Goal: Information Seeking & Learning: Learn about a topic

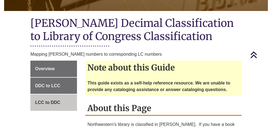
scroll to position [109, 0]
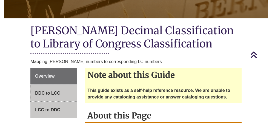
click at [48, 95] on span "DDC to LCC" at bounding box center [47, 93] width 25 height 5
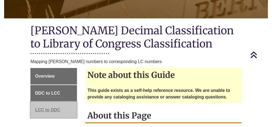
click at [50, 112] on span "LCC to DDC" at bounding box center [47, 109] width 25 height 5
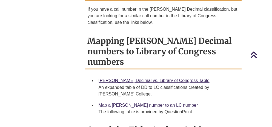
scroll to position [246, 0]
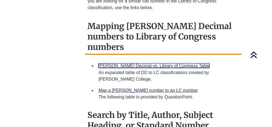
click at [137, 63] on link "Dewey Decimal vs. Library of Congress Table" at bounding box center [153, 65] width 111 height 5
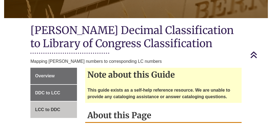
scroll to position [137, 0]
